Goal: Navigation & Orientation: Find specific page/section

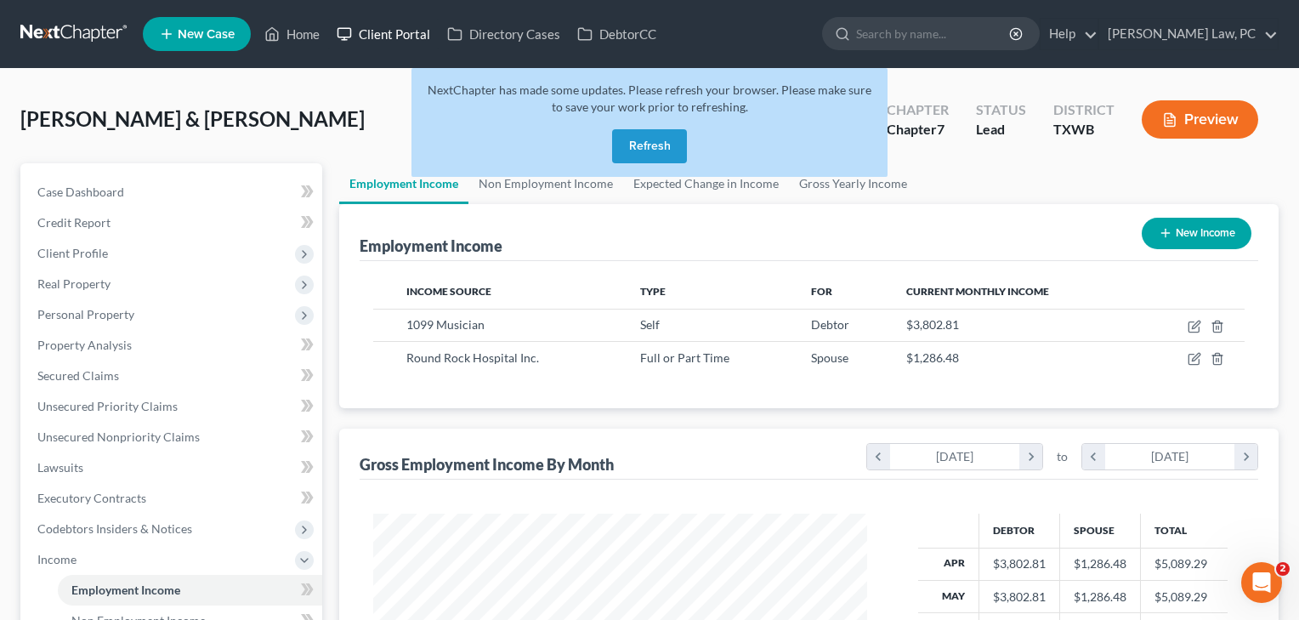
scroll to position [304, 529]
click at [296, 32] on link "Home" at bounding box center [292, 34] width 72 height 31
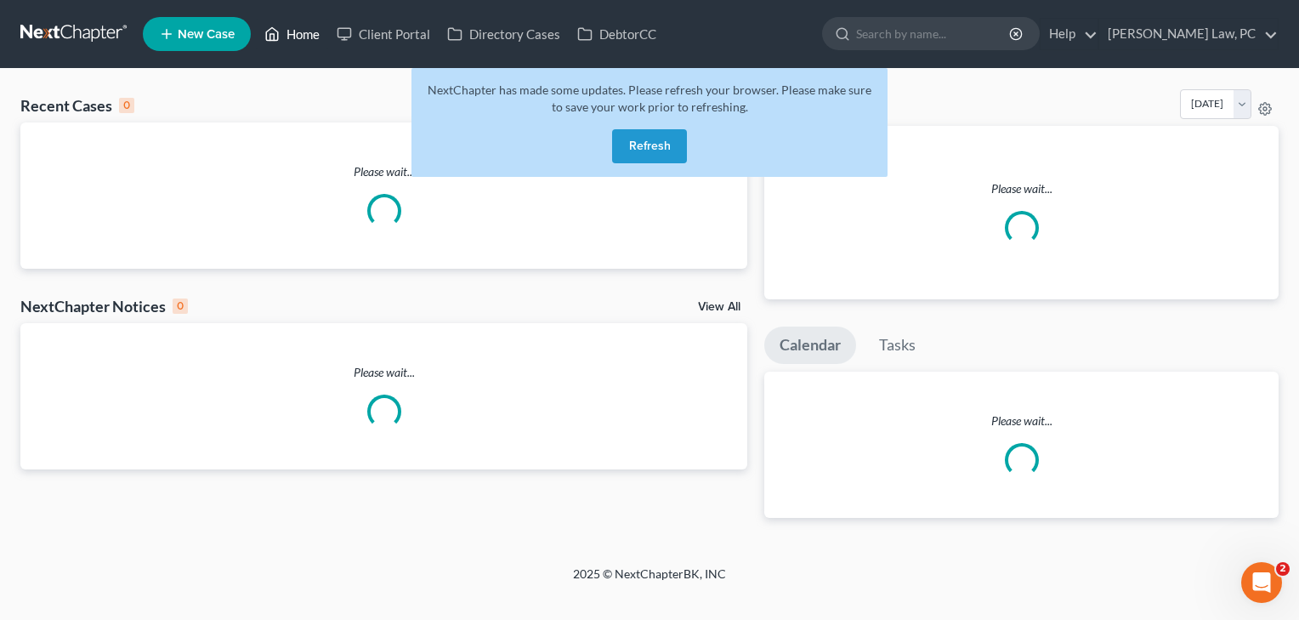
click at [296, 32] on link "Home" at bounding box center [292, 34] width 72 height 31
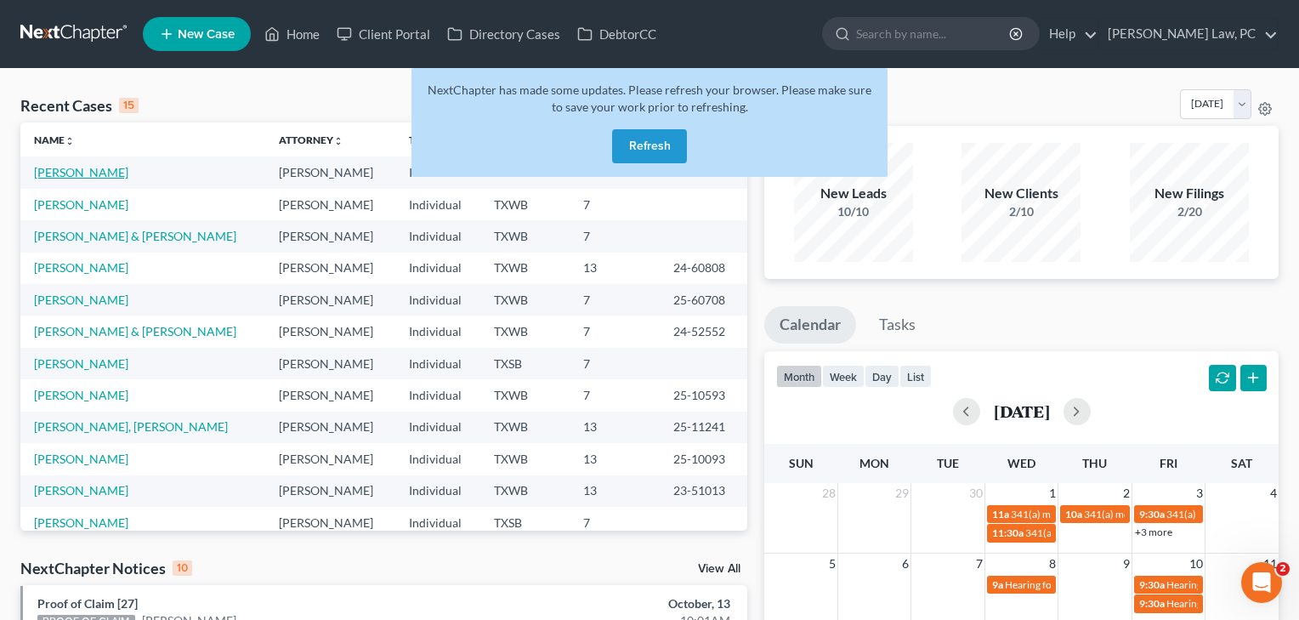
click at [104, 170] on link "[PERSON_NAME]" at bounding box center [81, 172] width 94 height 14
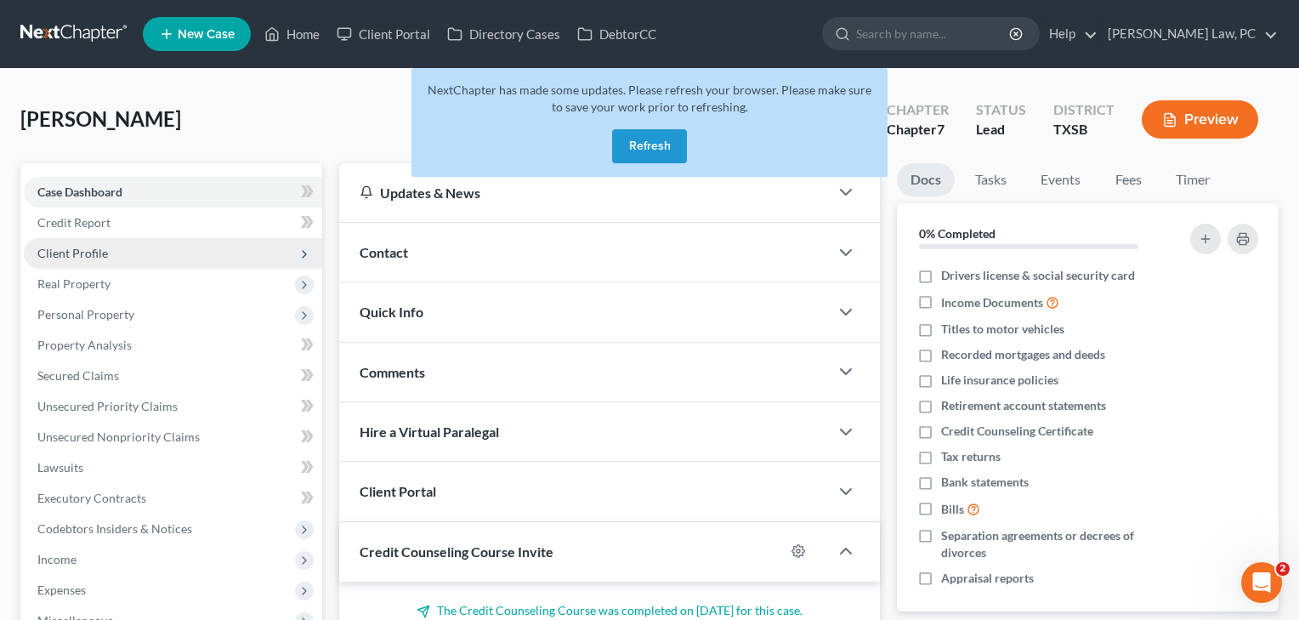
click at [87, 258] on span "Client Profile" at bounding box center [72, 253] width 71 height 14
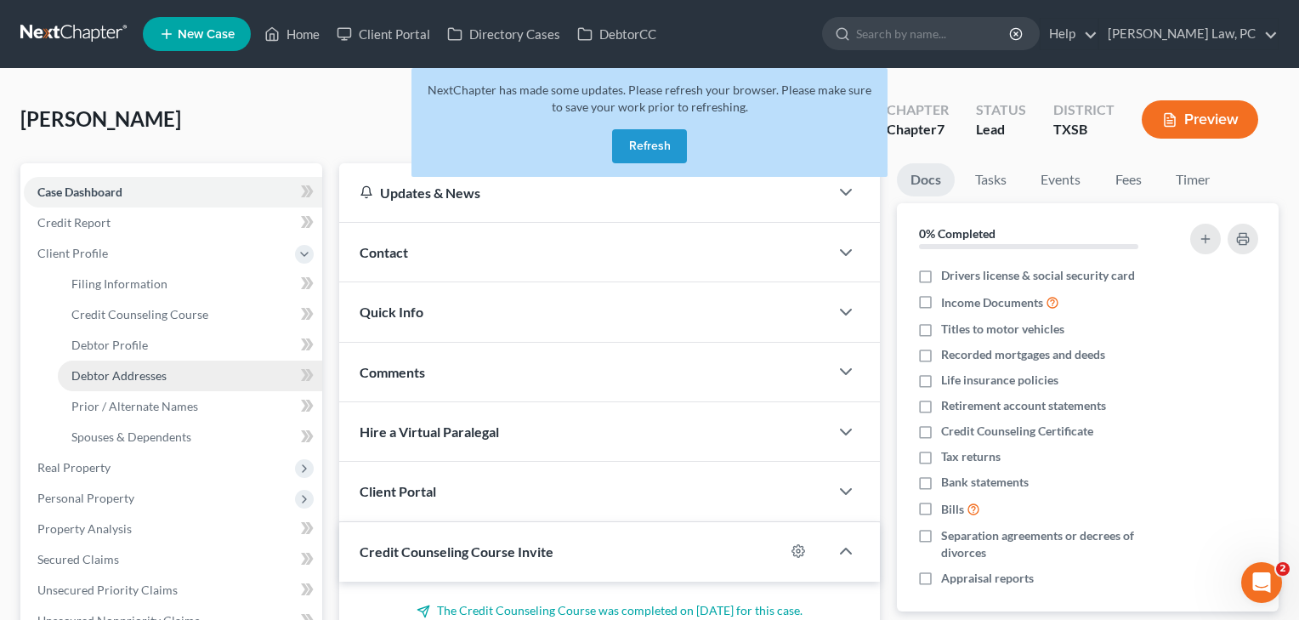
click at [111, 374] on span "Debtor Addresses" at bounding box center [118, 375] width 95 height 14
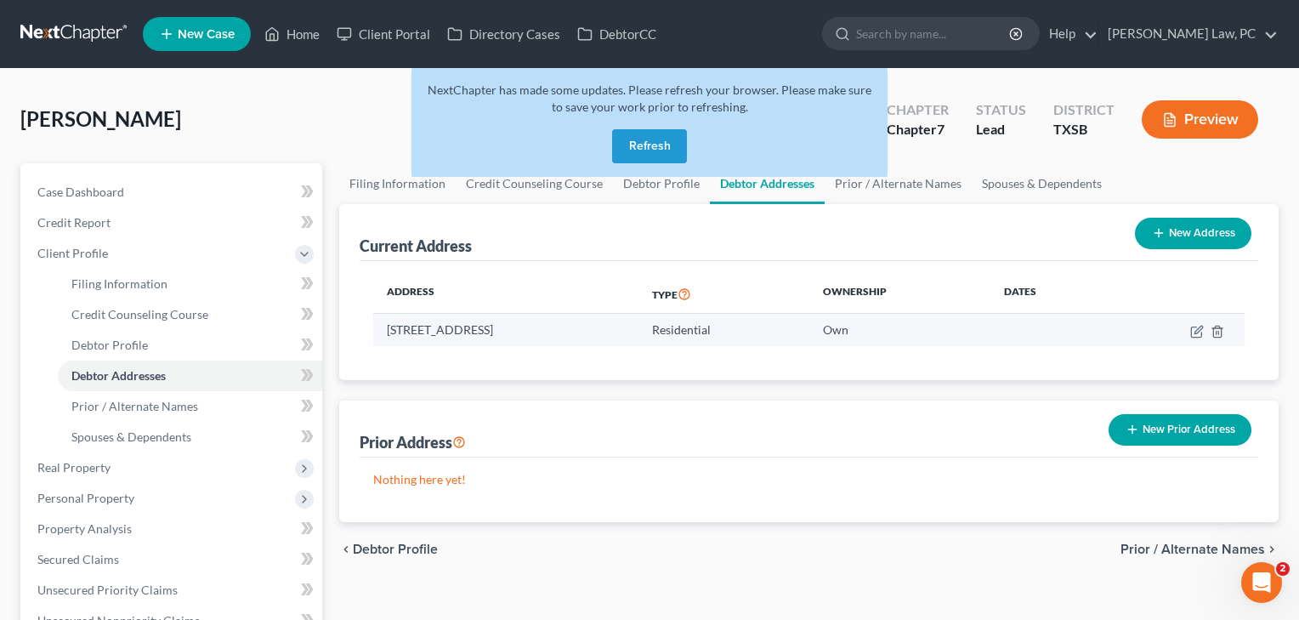
drag, startPoint x: 388, startPoint y: 328, endPoint x: 598, endPoint y: 332, distance: 210.1
click at [598, 332] on td "[STREET_ADDRESS]" at bounding box center [505, 330] width 265 height 32
copy td "[STREET_ADDRESS]"
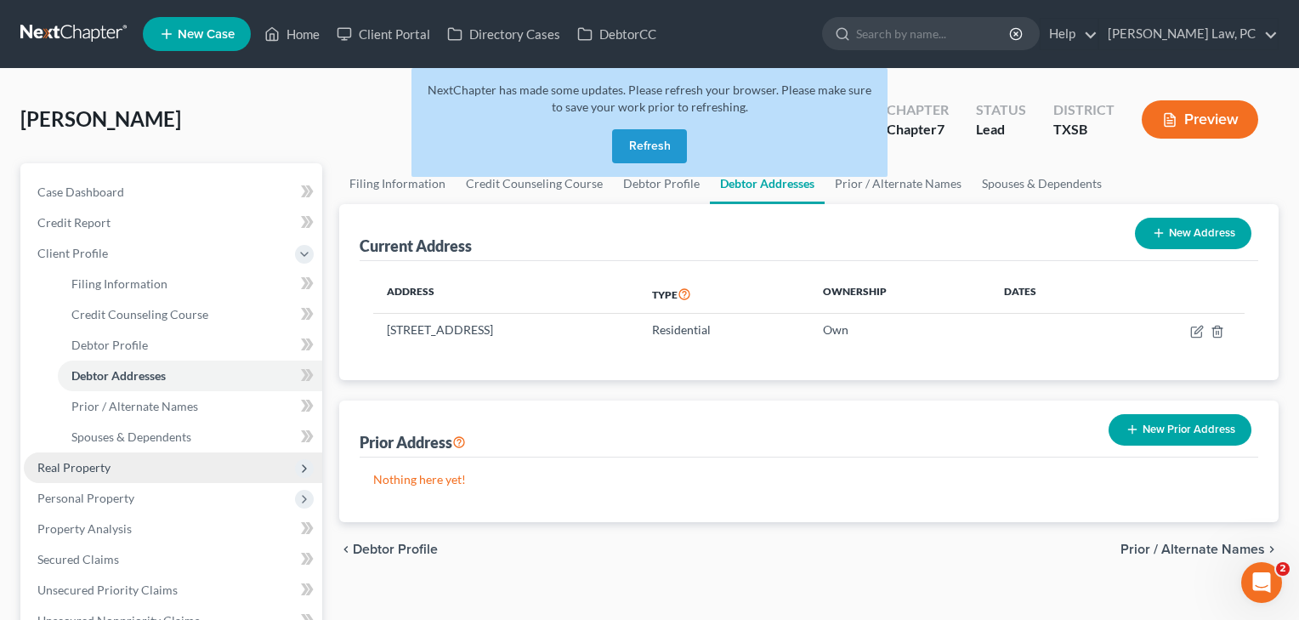
click at [90, 468] on span "Real Property" at bounding box center [73, 467] width 73 height 14
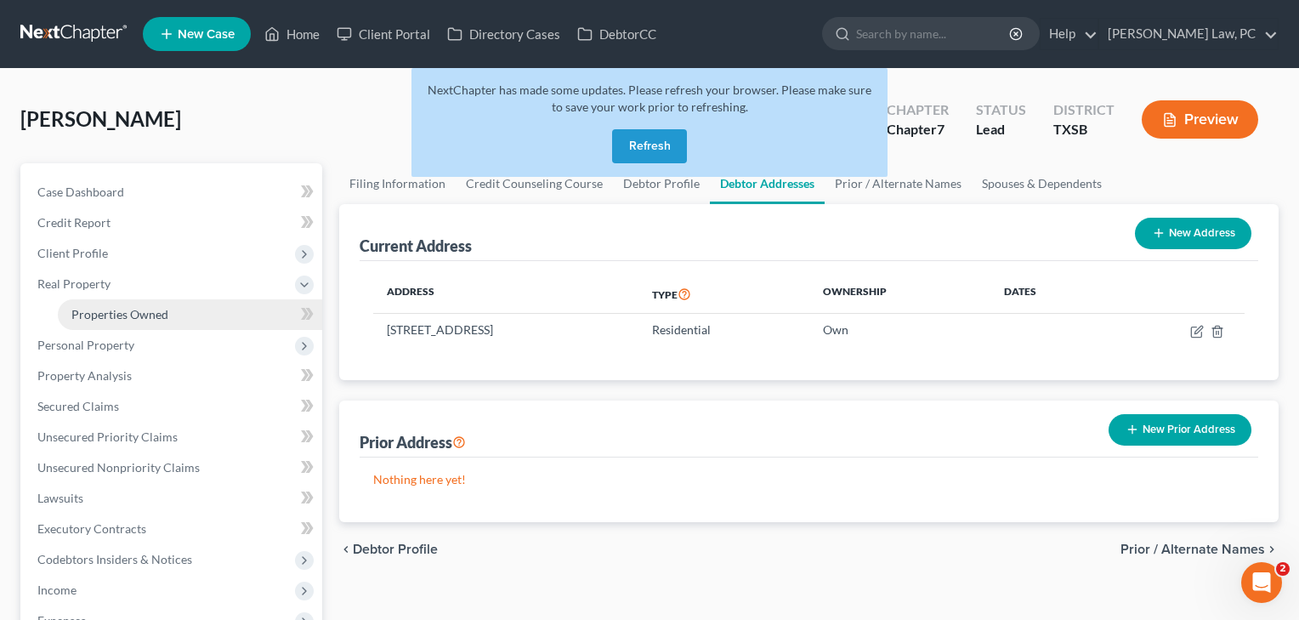
click at [107, 316] on span "Properties Owned" at bounding box center [119, 314] width 97 height 14
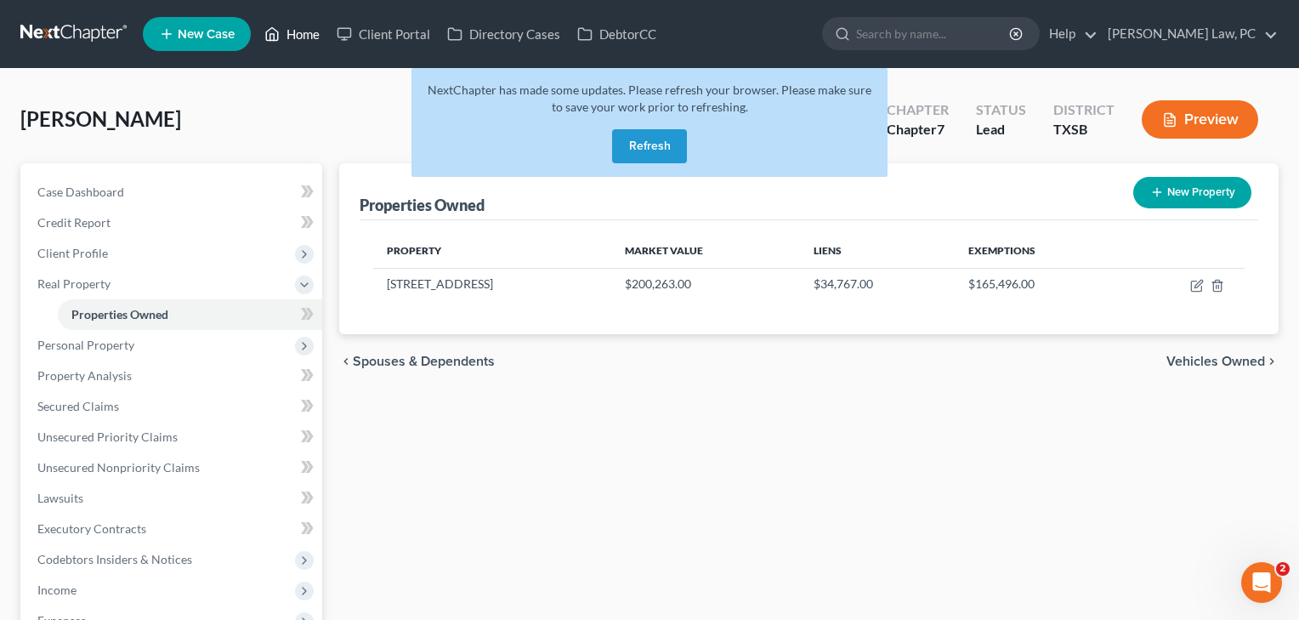
click at [304, 36] on link "Home" at bounding box center [292, 34] width 72 height 31
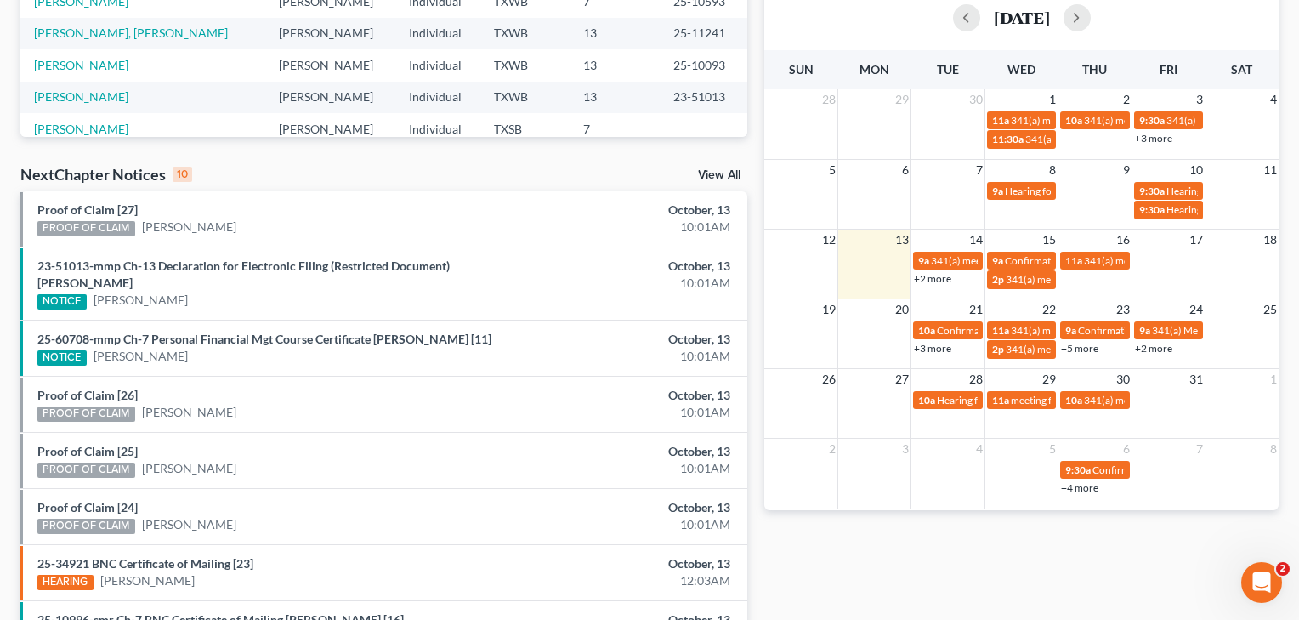
scroll to position [390, 0]
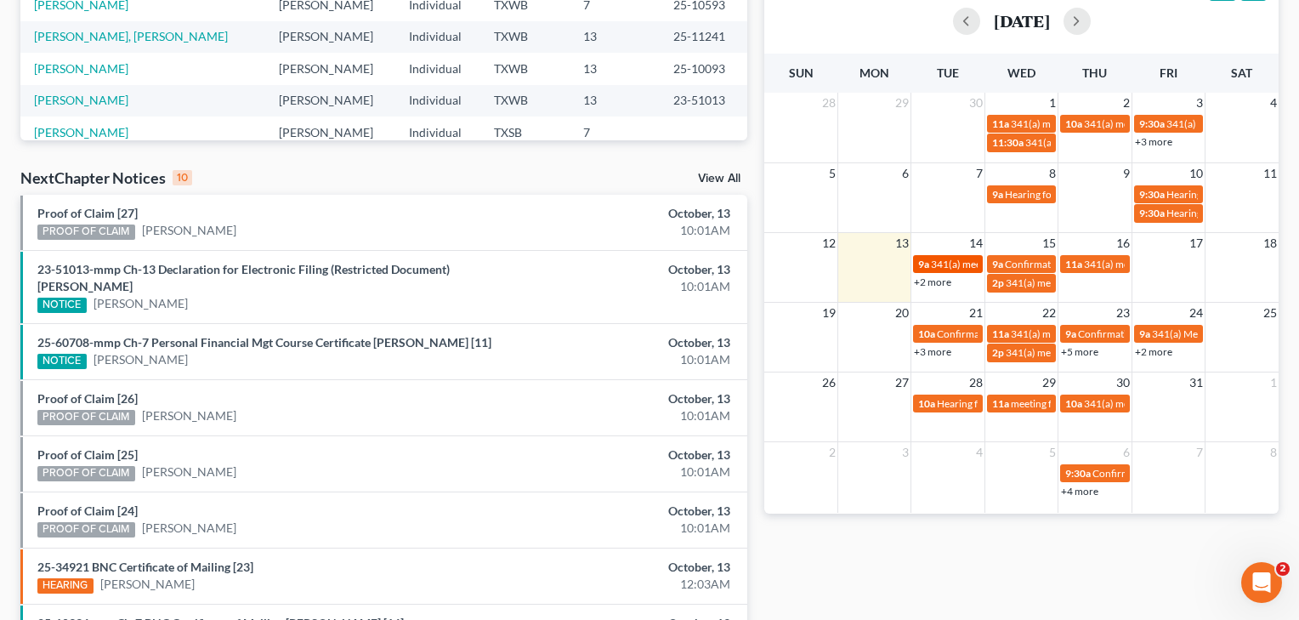
click at [933, 261] on span "341(a) meeting for [PERSON_NAME]" at bounding box center [1013, 264] width 164 height 13
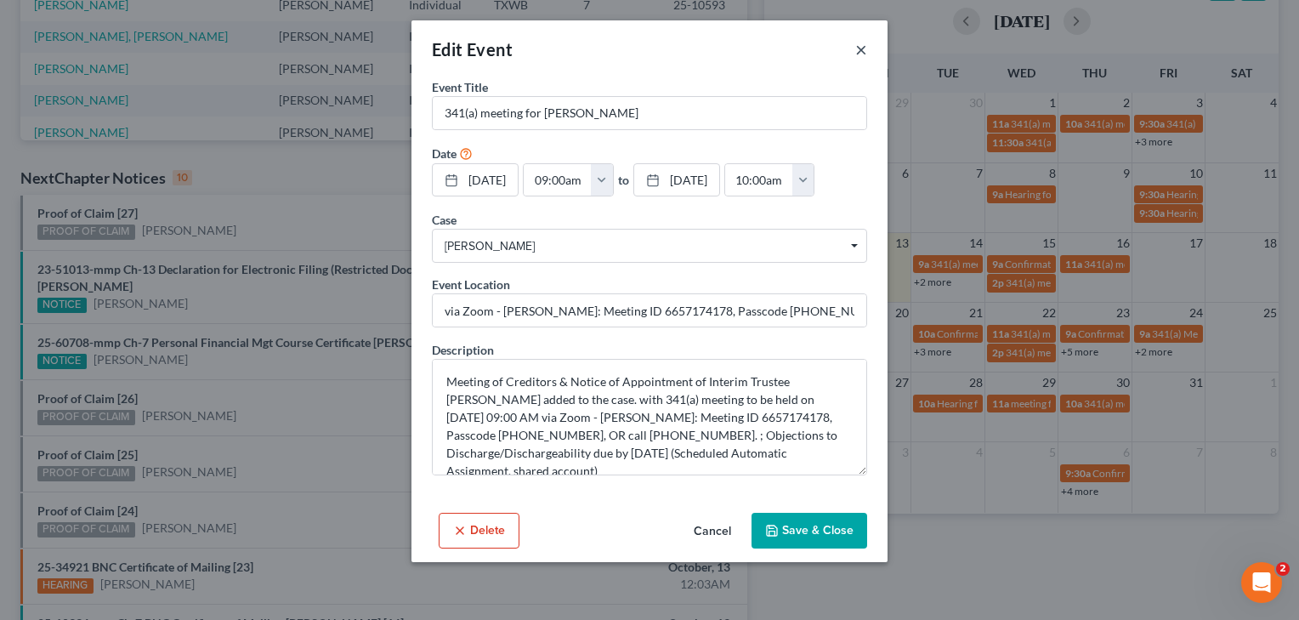
click at [862, 50] on button "×" at bounding box center [861, 49] width 12 height 20
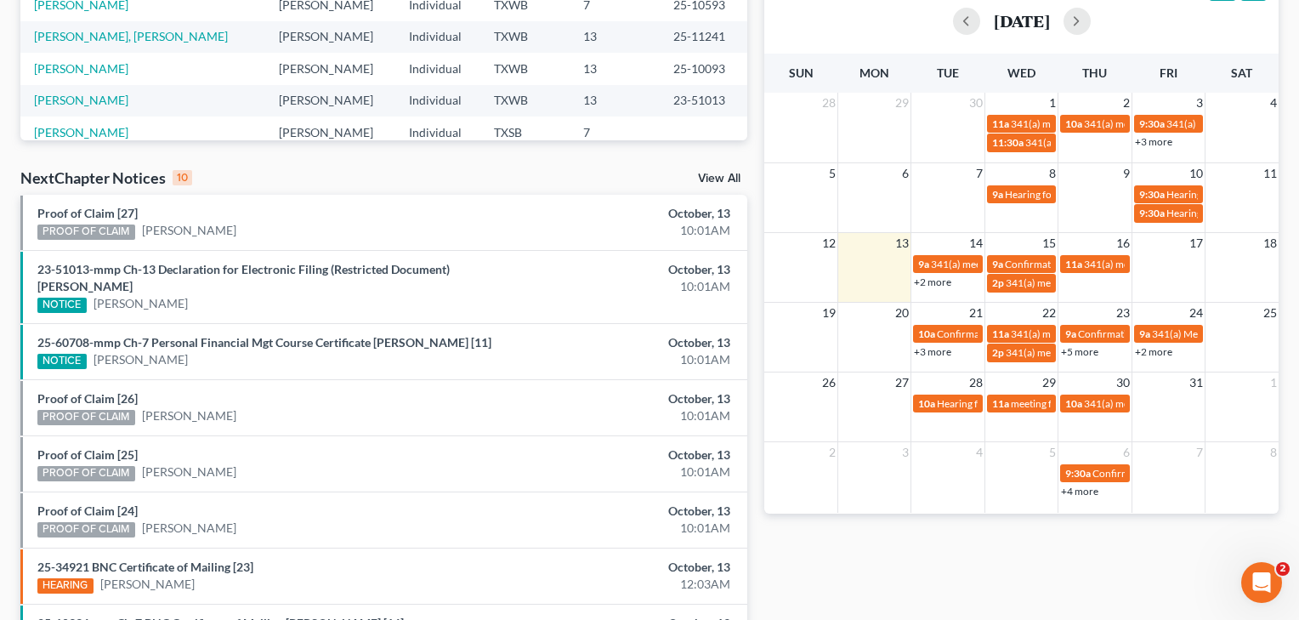
click at [939, 282] on link "+2 more" at bounding box center [932, 281] width 37 height 13
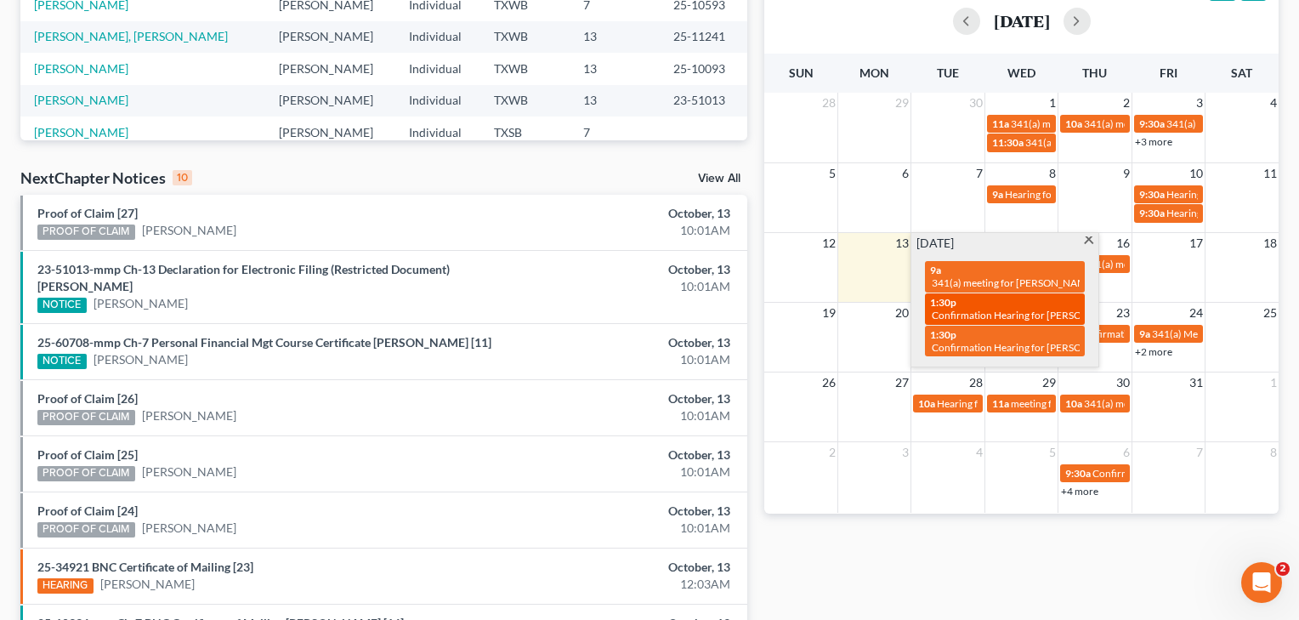
click at [1003, 309] on span "Confirmation Hearing for [PERSON_NAME]" at bounding box center [1029, 315] width 195 height 13
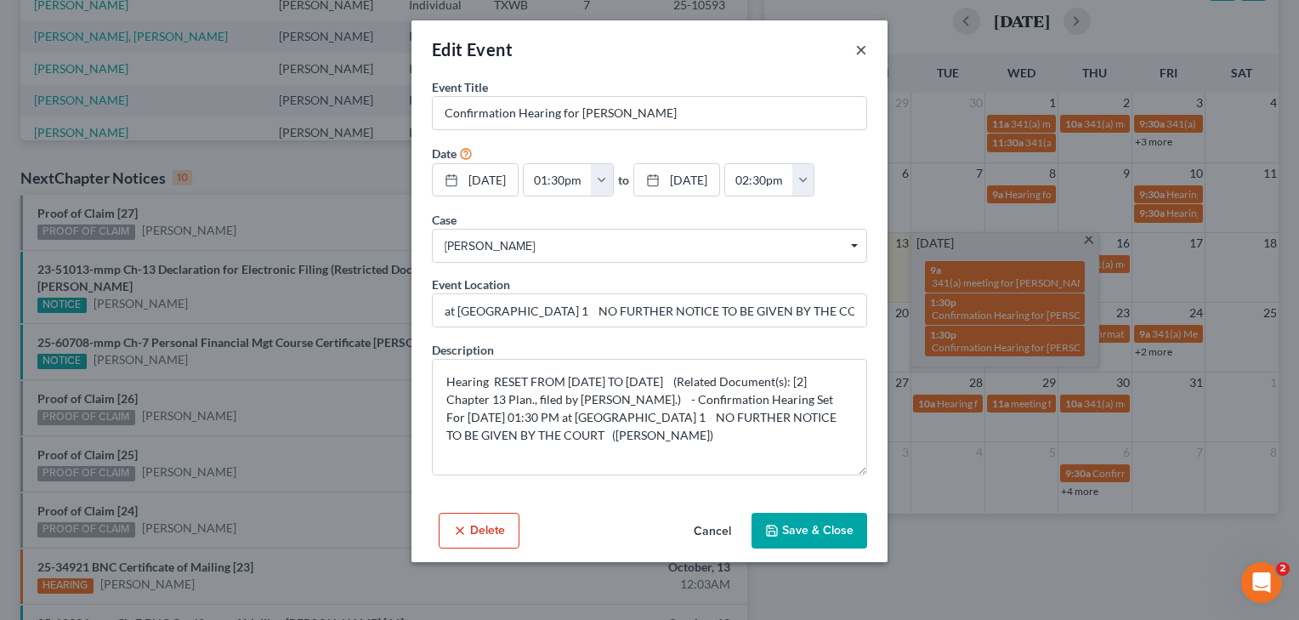
click at [860, 50] on button "×" at bounding box center [861, 49] width 12 height 20
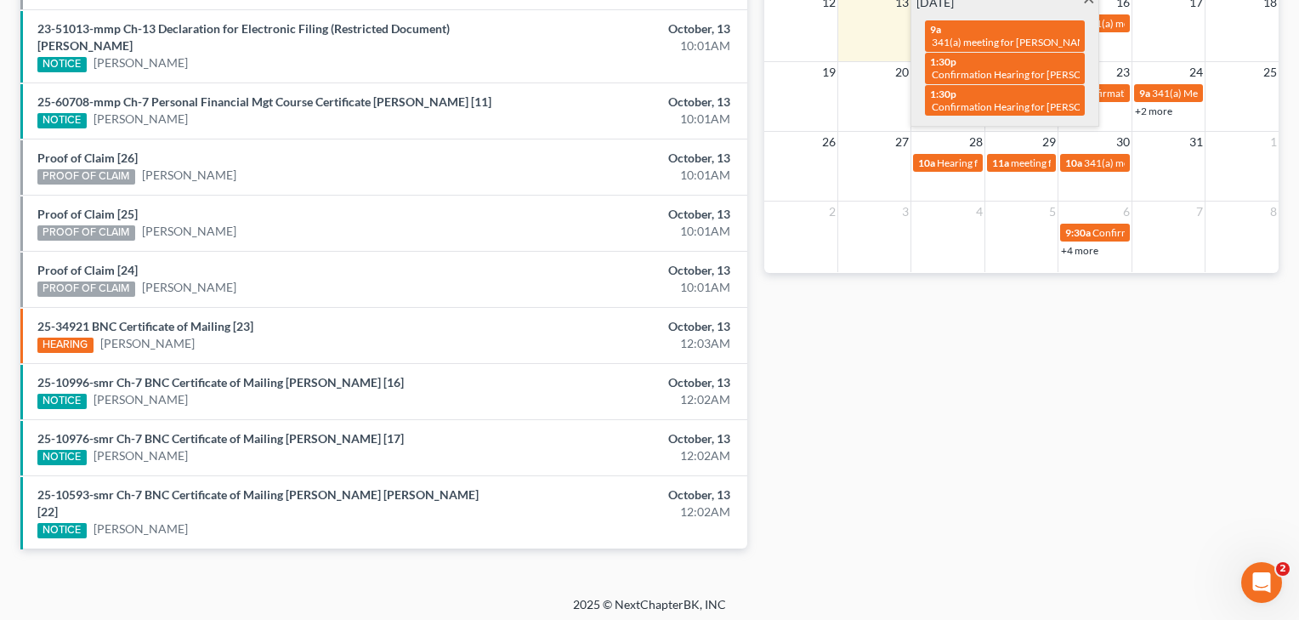
scroll to position [629, 0]
